Goal: Information Seeking & Learning: Check status

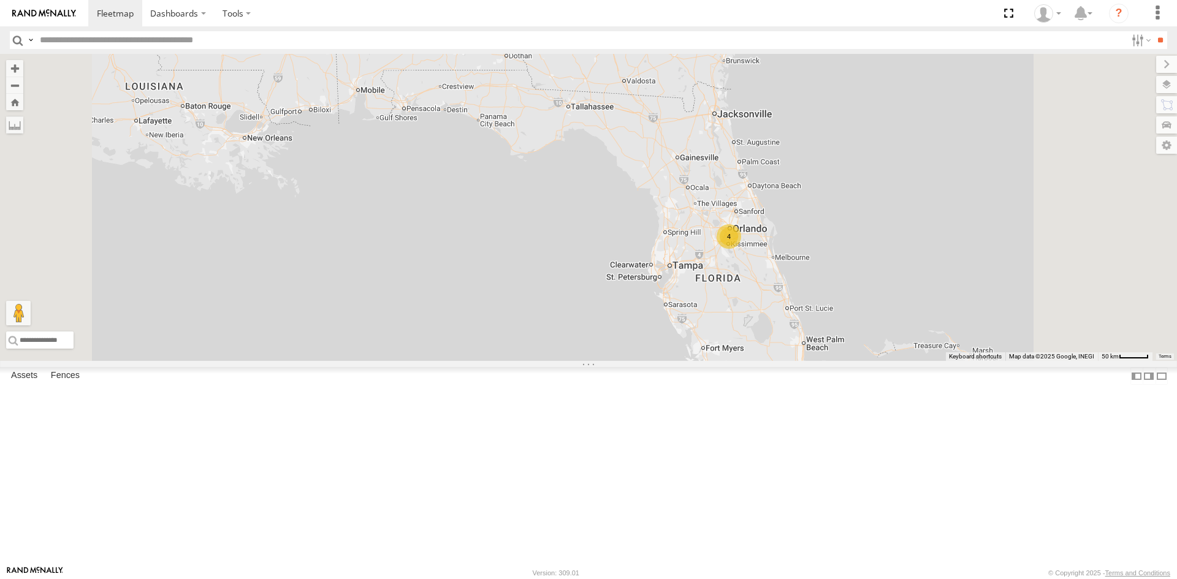
drag, startPoint x: 728, startPoint y: 227, endPoint x: 781, endPoint y: 270, distance: 68.0
click at [780, 270] on div "4 23207xx" at bounding box center [588, 207] width 1177 height 307
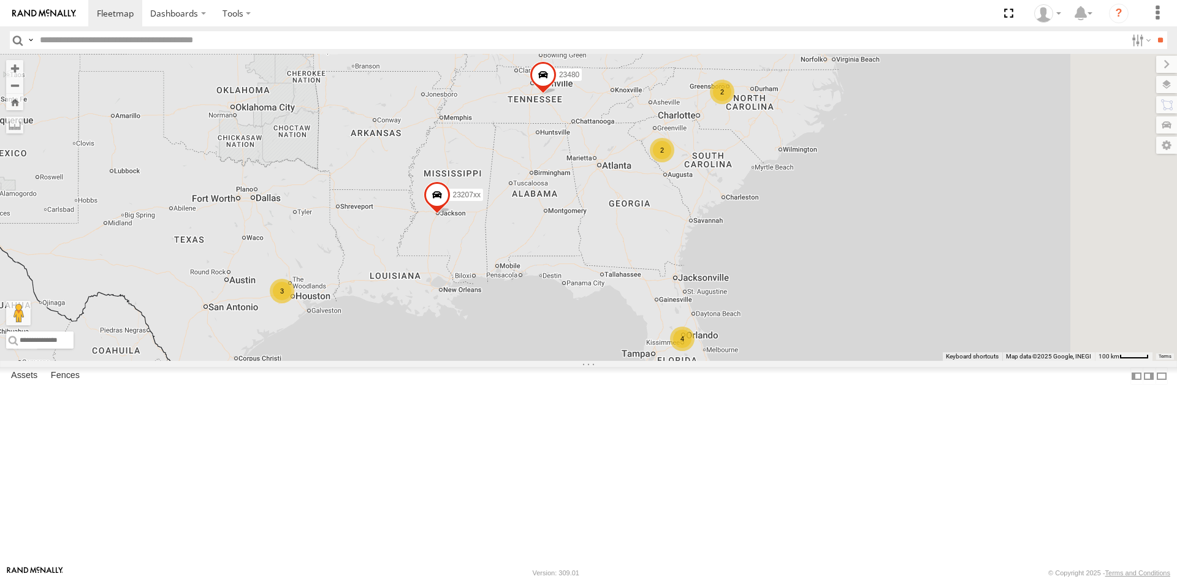
drag, startPoint x: 599, startPoint y: 178, endPoint x: 562, endPoint y: 257, distance: 87.2
click at [562, 257] on div "23207xx 23480 4 3 2 2 23461 4G" at bounding box center [588, 207] width 1177 height 307
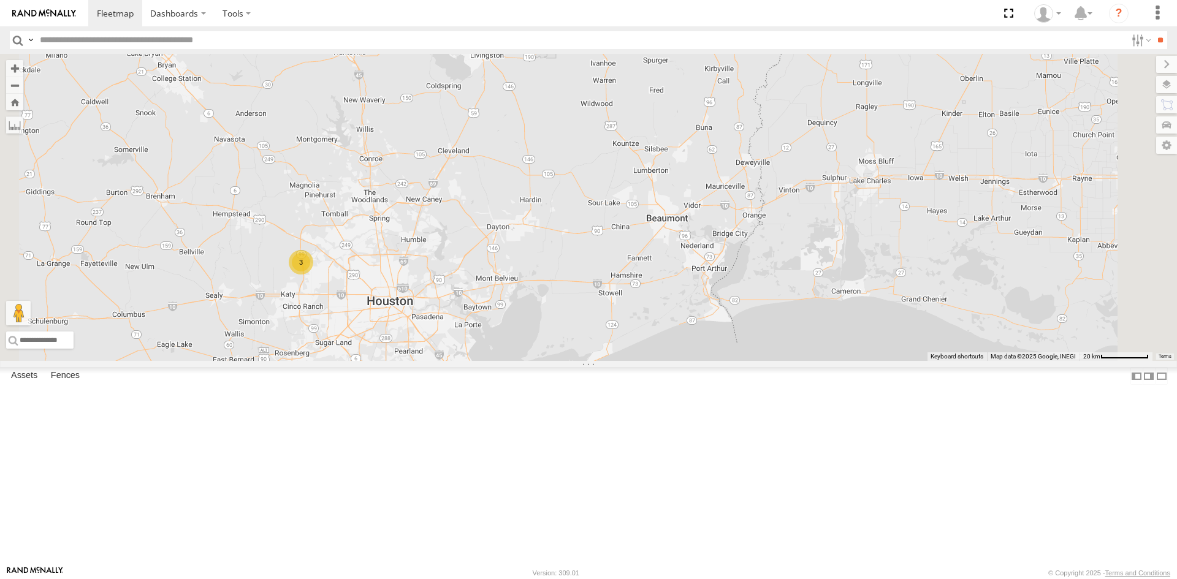
click at [313, 275] on div "3" at bounding box center [301, 262] width 25 height 25
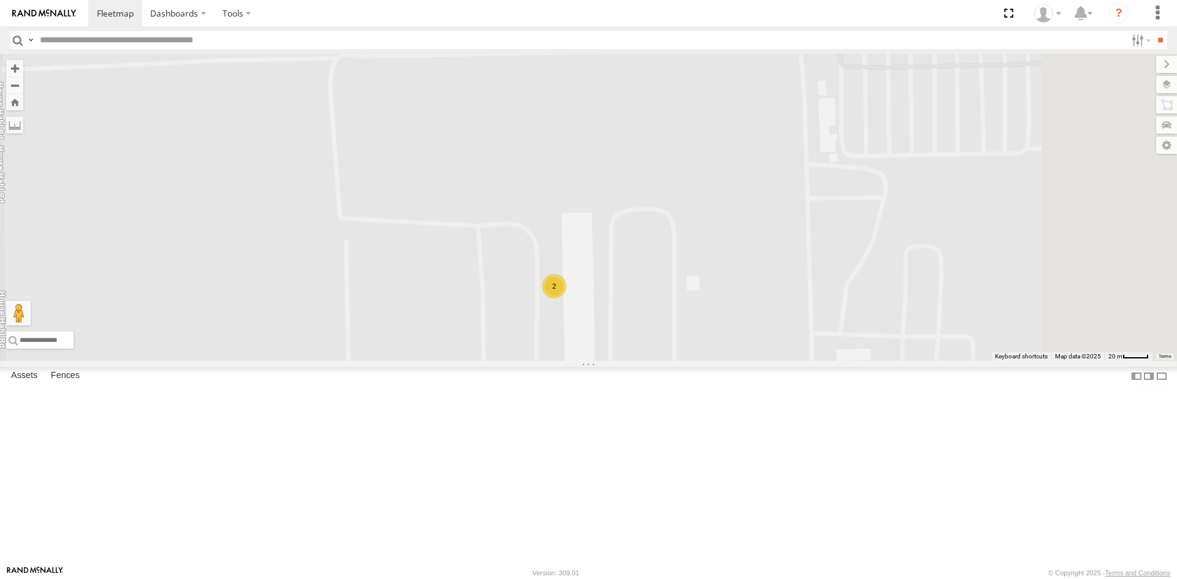
drag, startPoint x: 550, startPoint y: 318, endPoint x: 535, endPoint y: 306, distance: 19.6
click at [535, 306] on div "2 23460 NEW" at bounding box center [588, 207] width 1177 height 307
click at [1169, 97] on label at bounding box center [1153, 104] width 47 height 17
click at [804, 167] on div "2 23460 NEW" at bounding box center [588, 207] width 1177 height 307
click at [1132, 91] on label at bounding box center [1154, 84] width 45 height 17
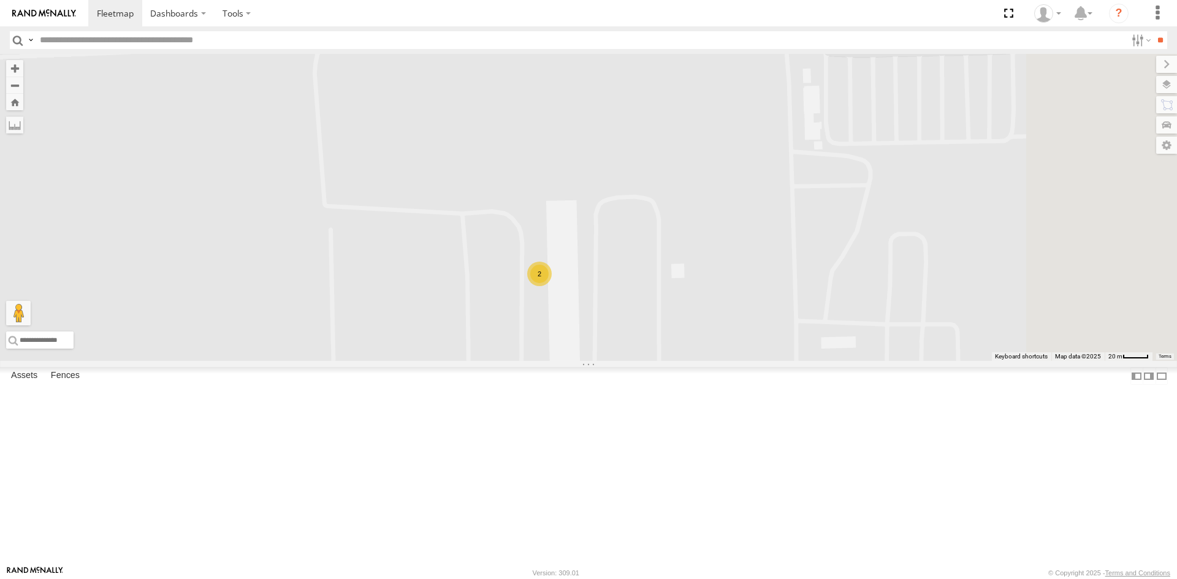
click at [0, 0] on span "Basemaps" at bounding box center [0, 0] width 0 height 0
click at [0, 0] on label "Night" at bounding box center [0, 0] width 0 height 0
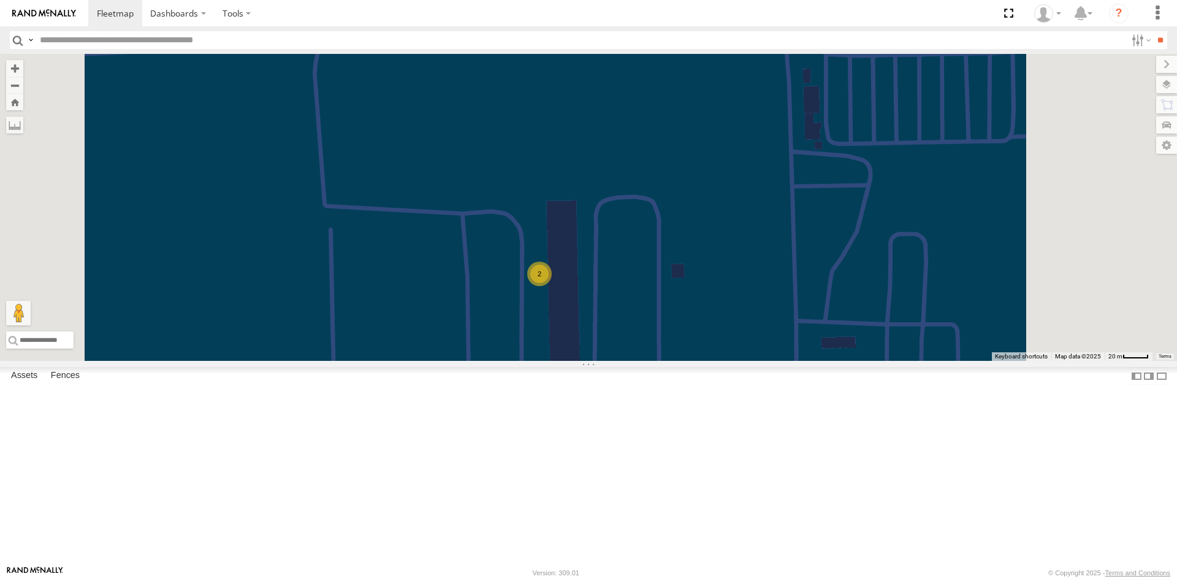
click at [0, 0] on span "Satellite + Roadmap" at bounding box center [0, 0] width 0 height 0
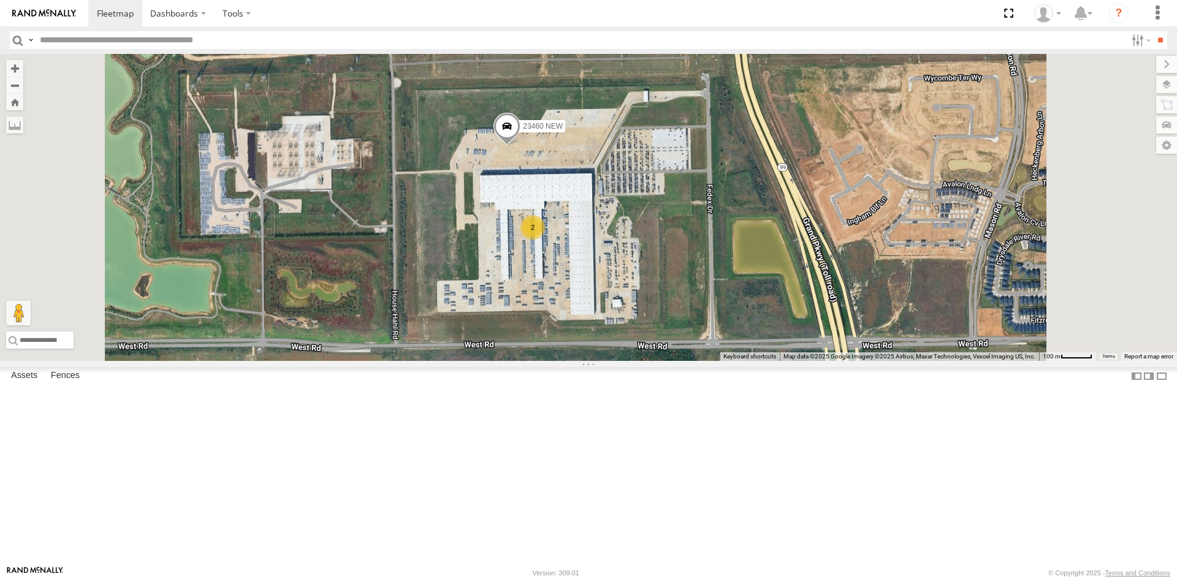
click at [545, 240] on div "2" at bounding box center [532, 227] width 25 height 25
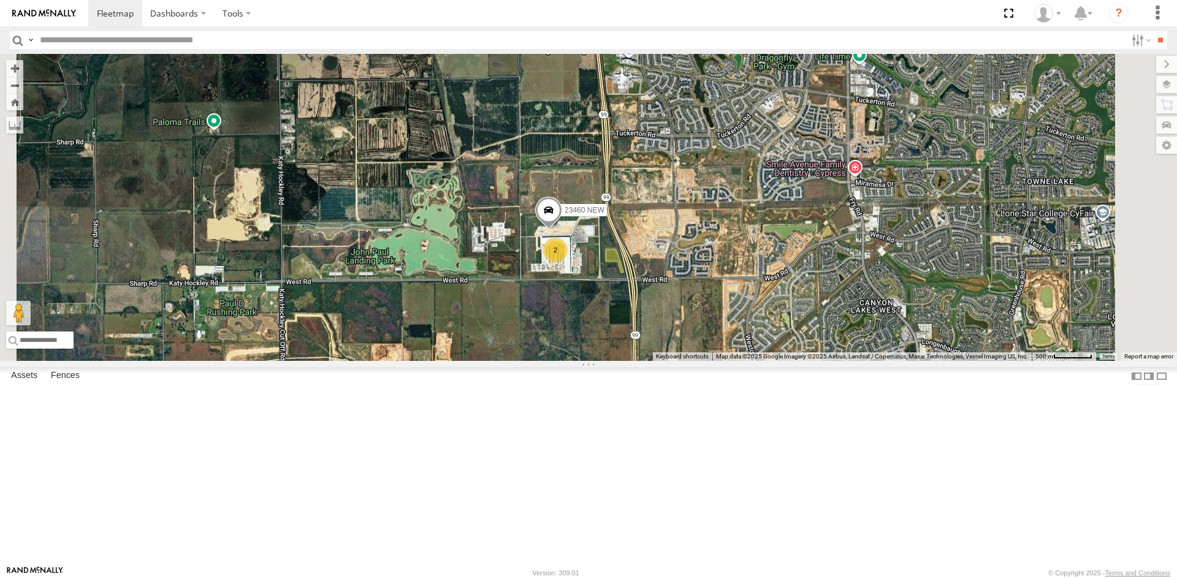
click at [720, 319] on div "23460 NEW 2" at bounding box center [588, 207] width 1177 height 307
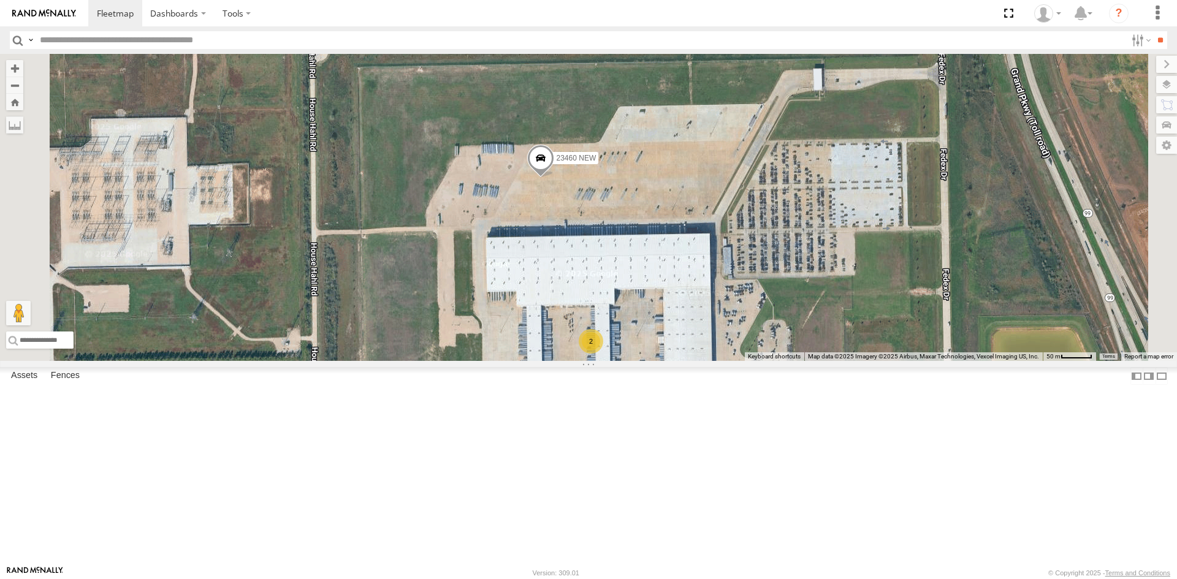
click at [723, 268] on div "23460 NEW 2" at bounding box center [588, 207] width 1177 height 307
click at [596, 162] on span "23460 NEW" at bounding box center [577, 158] width 40 height 9
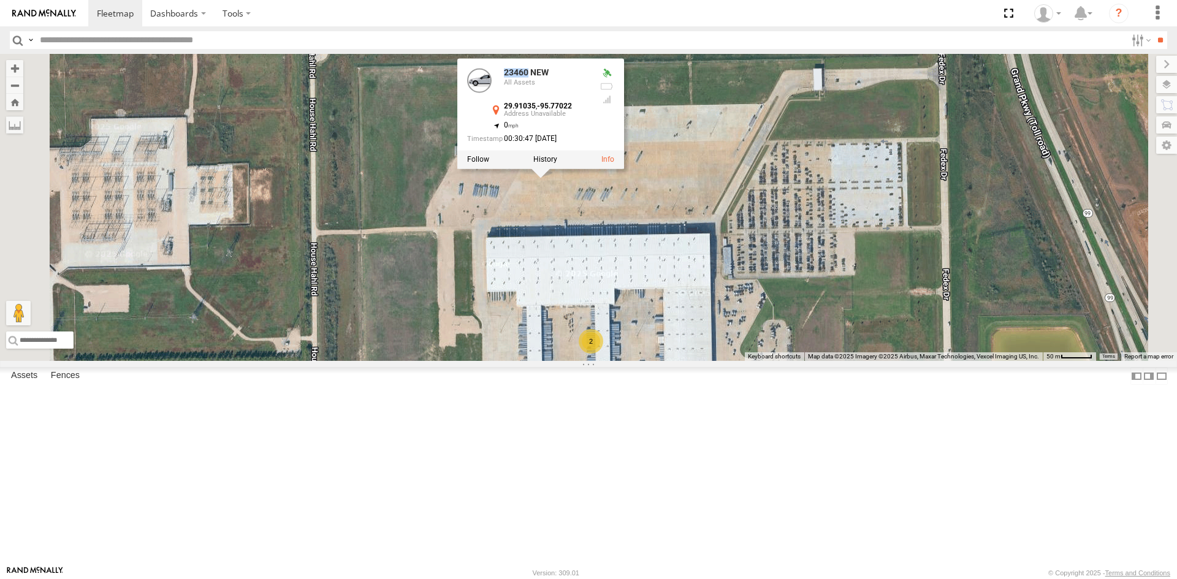
drag, startPoint x: 680, startPoint y: 178, endPoint x: 655, endPoint y: 179, distance: 25.1
click at [590, 97] on div "23460 NEW All Assets" at bounding box center [528, 82] width 123 height 29
copy div "23460"
click at [723, 339] on div "23460 NEW 2 23460 NEW All Assets 29.91035 , -95.77022 0 00:30:47 [DATE]" at bounding box center [588, 207] width 1177 height 307
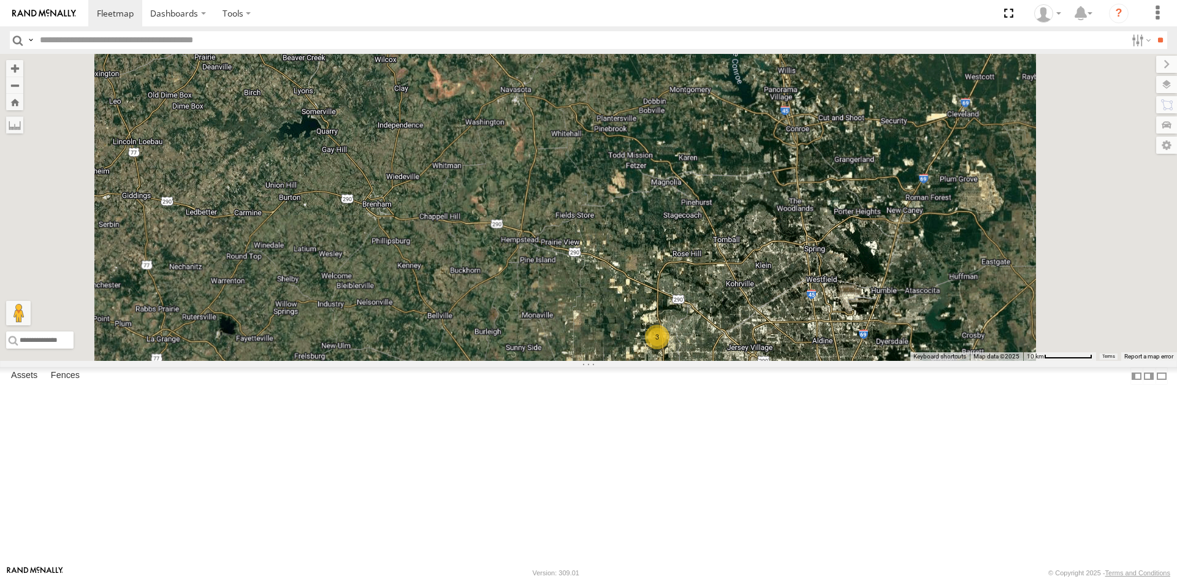
drag, startPoint x: 896, startPoint y: 438, endPoint x: 741, endPoint y: 400, distance: 159.1
click at [752, 361] on div "3" at bounding box center [588, 207] width 1177 height 307
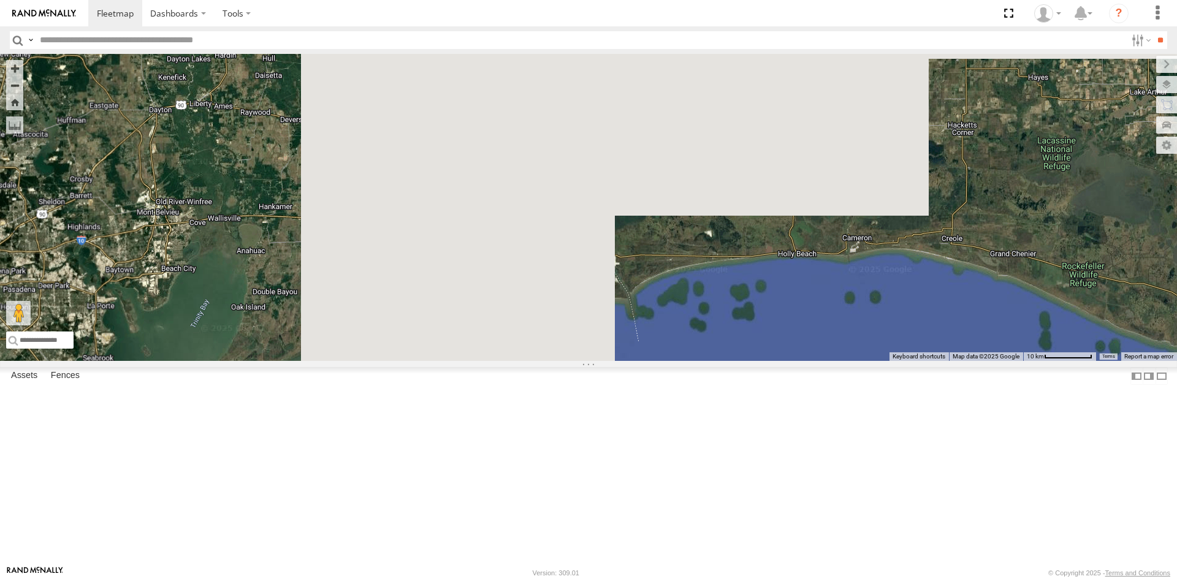
drag, startPoint x: 833, startPoint y: 381, endPoint x: 765, endPoint y: 384, distance: 68.1
click at [765, 361] on div "3" at bounding box center [588, 207] width 1177 height 307
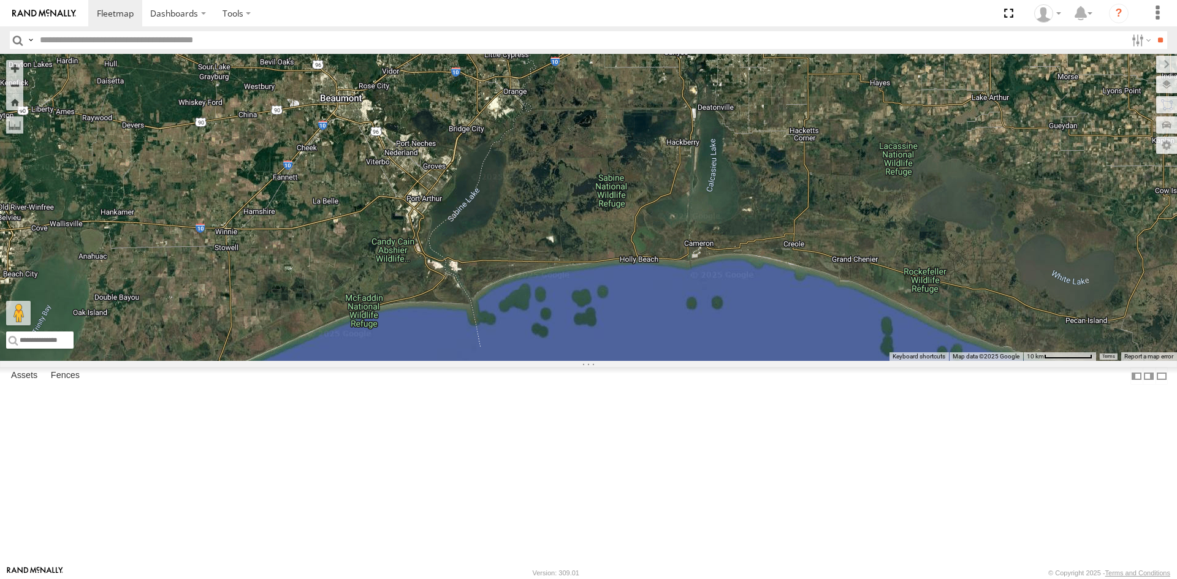
drag, startPoint x: 765, startPoint y: 384, endPoint x: 724, endPoint y: 379, distance: 41.4
click at [764, 361] on div "3" at bounding box center [588, 207] width 1177 height 307
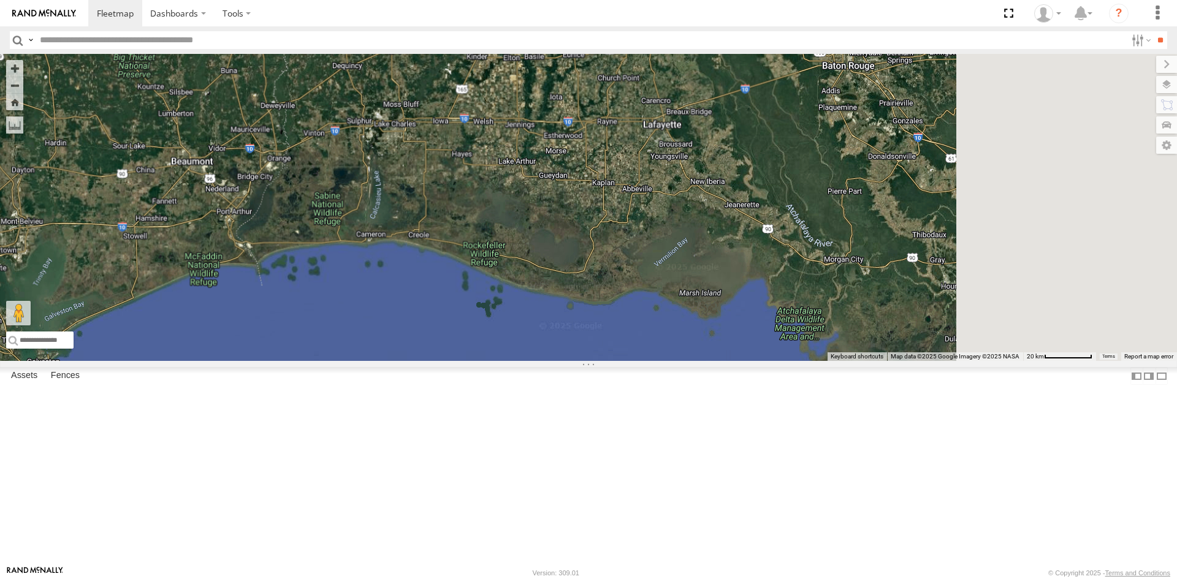
drag, startPoint x: 858, startPoint y: 311, endPoint x: 579, endPoint y: 308, distance: 279.6
click at [579, 308] on div at bounding box center [588, 207] width 1177 height 307
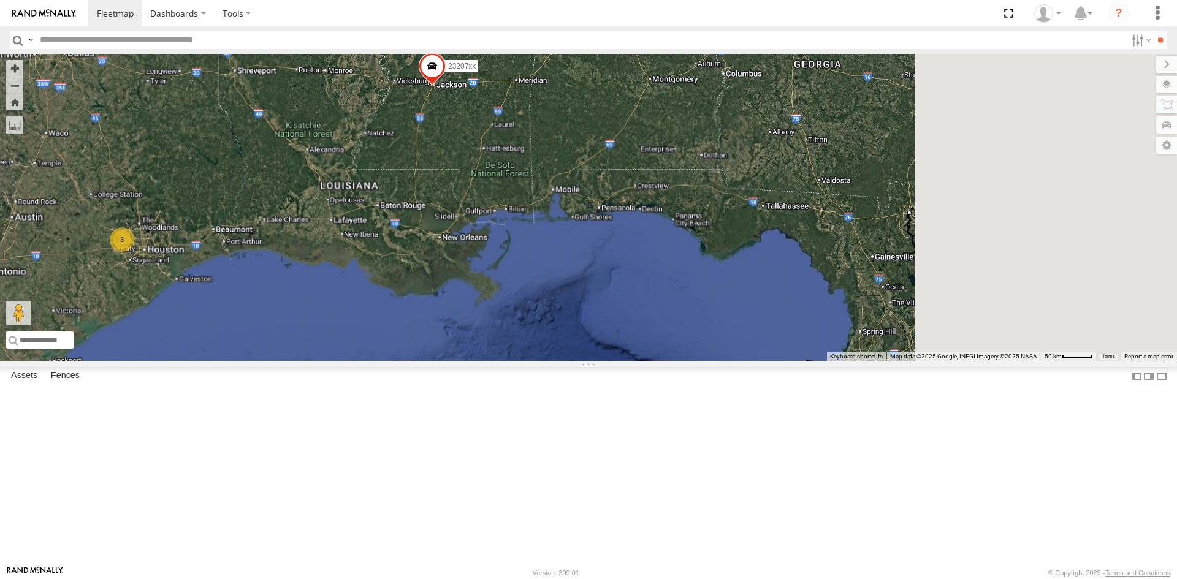
drag, startPoint x: 821, startPoint y: 343, endPoint x: 503, endPoint y: 354, distance: 317.7
click at [504, 354] on div "3 23207xx" at bounding box center [588, 207] width 1177 height 307
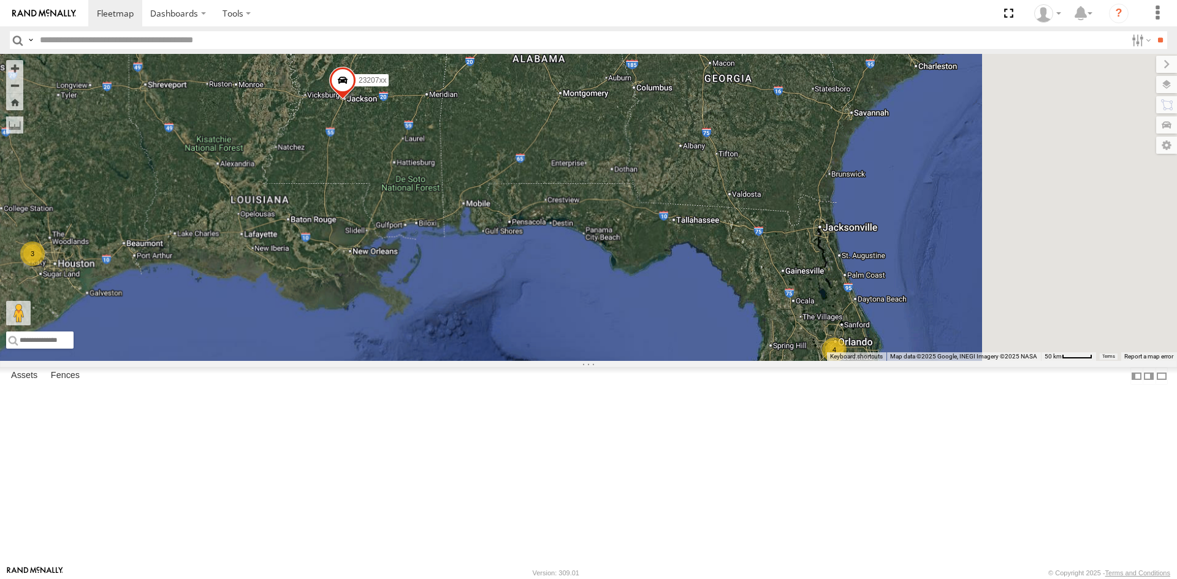
drag, startPoint x: 727, startPoint y: 285, endPoint x: 511, endPoint y: 315, distance: 217.9
click at [525, 315] on div "3 23207xx 4 2" at bounding box center [588, 207] width 1177 height 307
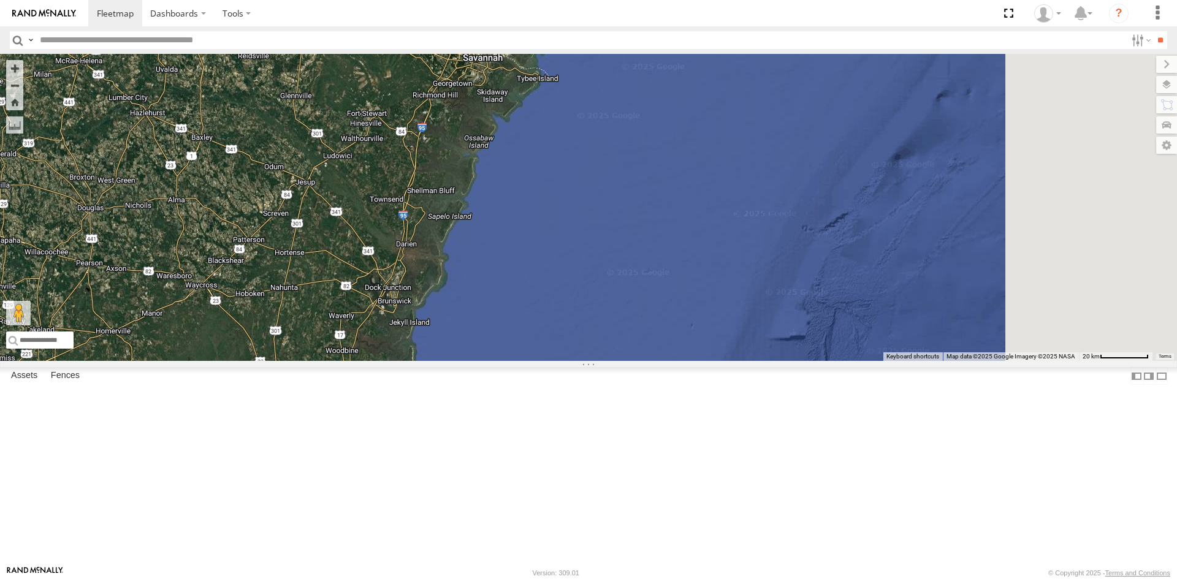
drag, startPoint x: 572, startPoint y: 346, endPoint x: 444, endPoint y: 177, distance: 212.2
click at [444, 177] on div at bounding box center [588, 207] width 1177 height 307
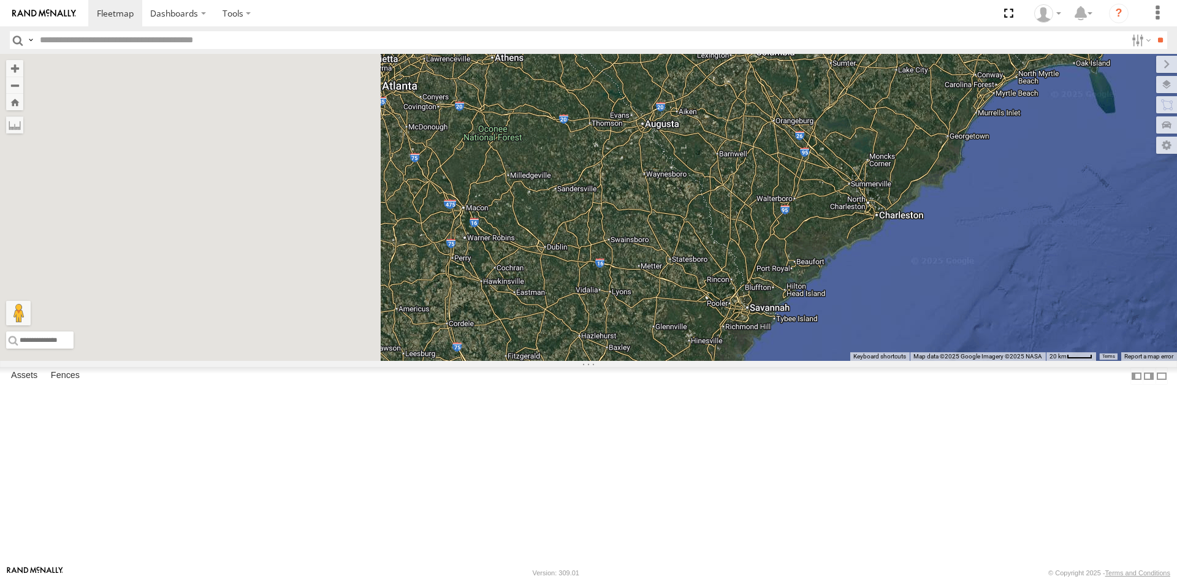
drag, startPoint x: 435, startPoint y: 224, endPoint x: 812, endPoint y: 427, distance: 427.3
click at [812, 361] on div at bounding box center [588, 207] width 1177 height 307
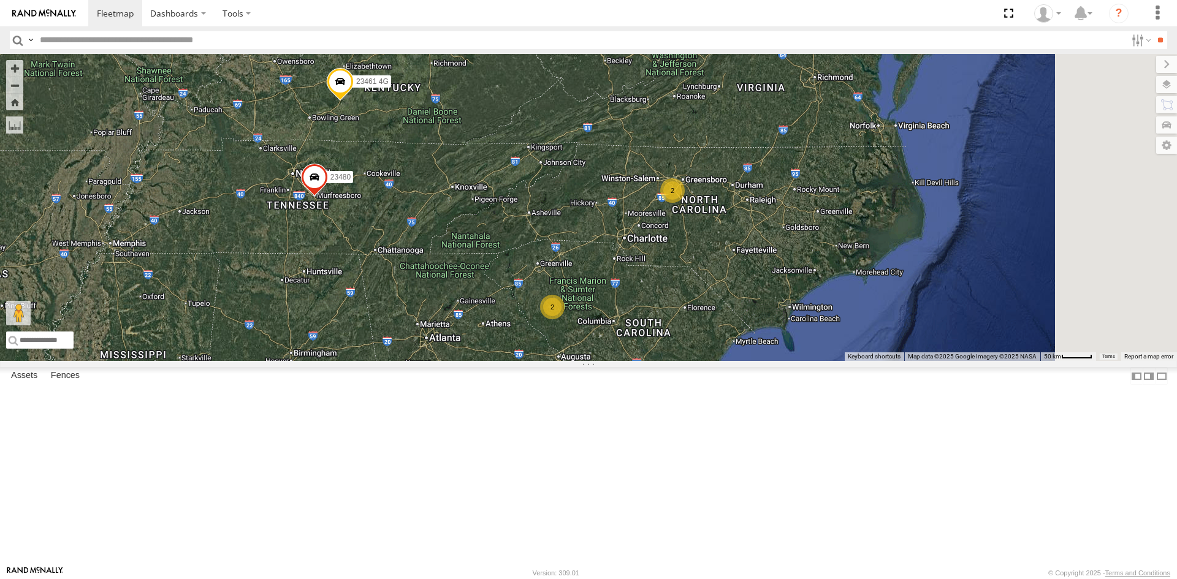
drag, startPoint x: 657, startPoint y: 267, endPoint x: 586, endPoint y: 425, distance: 173.4
click at [586, 361] on div "2 23207xx 2 23480 23461 4G" at bounding box center [588, 207] width 1177 height 307
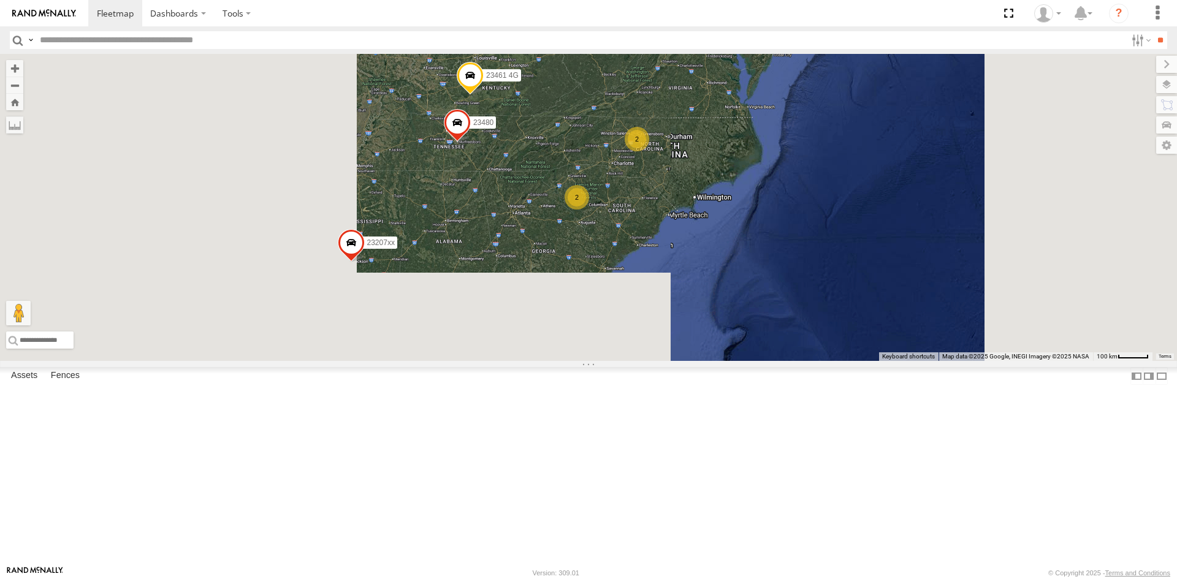
drag, startPoint x: 467, startPoint y: 427, endPoint x: 588, endPoint y: 331, distance: 154.9
click at [588, 331] on div "23207xx 23480 23461 4G 3 2 2 6 2 23460" at bounding box center [588, 207] width 1177 height 307
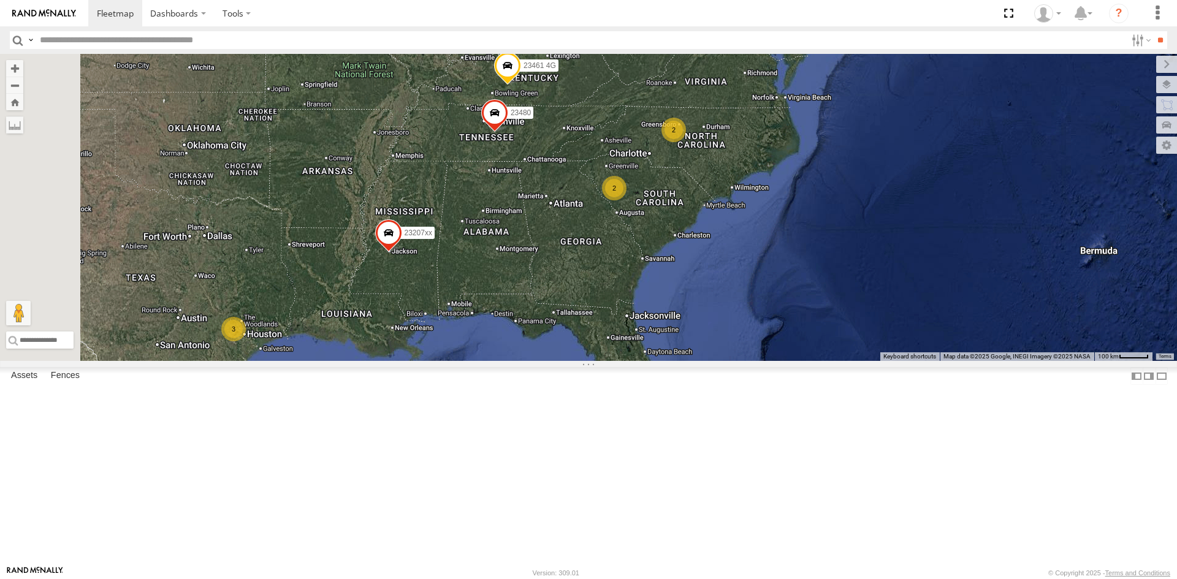
drag, startPoint x: 479, startPoint y: 420, endPoint x: 489, endPoint y: 416, distance: 10.5
click at [489, 361] on div "23207xx 23480 23461 4G 3 2 2 6 2 23460 4 3 2" at bounding box center [588, 207] width 1177 height 307
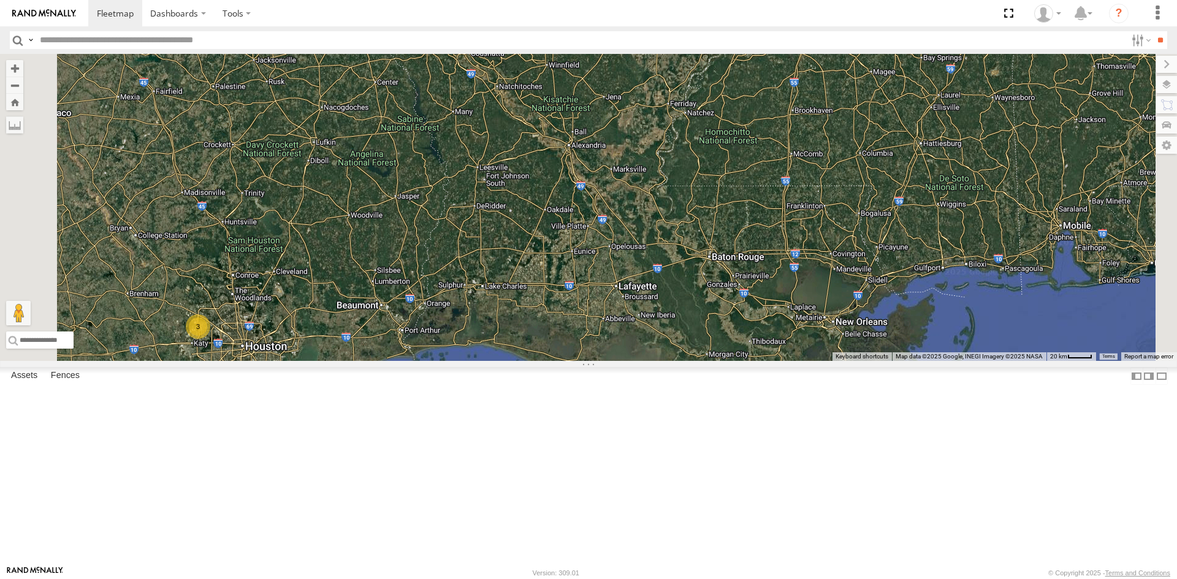
drag, startPoint x: 460, startPoint y: 403, endPoint x: 489, endPoint y: 370, distance: 43.4
click at [489, 361] on div "23207xx 23480 23461 4G 23460 3" at bounding box center [588, 207] width 1177 height 307
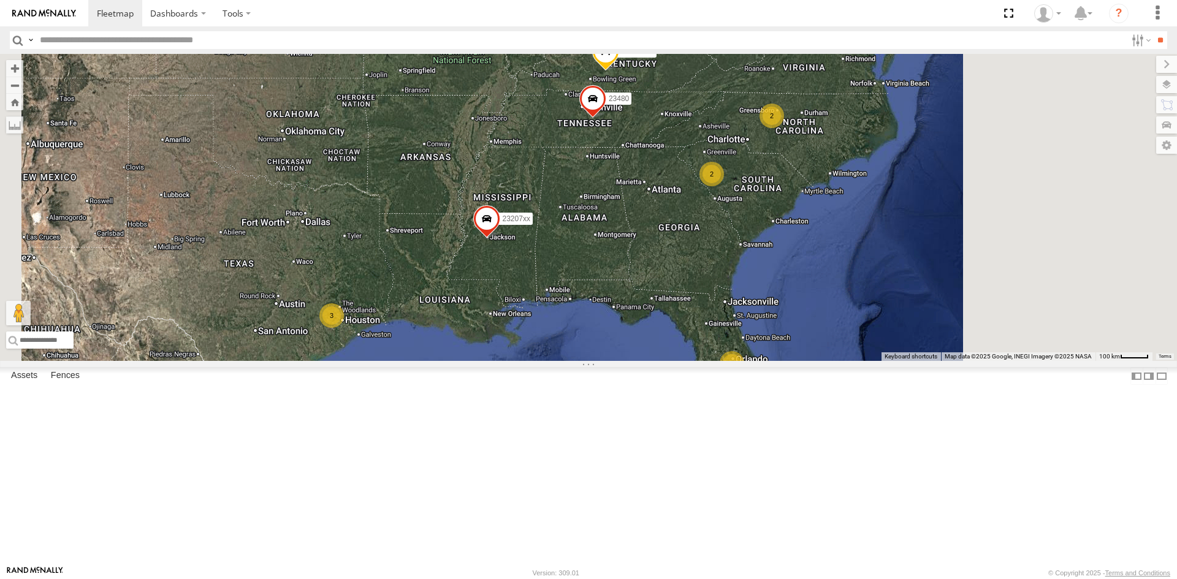
drag, startPoint x: 582, startPoint y: 121, endPoint x: 492, endPoint y: 327, distance: 224.0
click at [492, 327] on div "23207xx 23480 23461 4G 4 3 2 2" at bounding box center [588, 207] width 1177 height 307
